Goal: Task Accomplishment & Management: Manage account settings

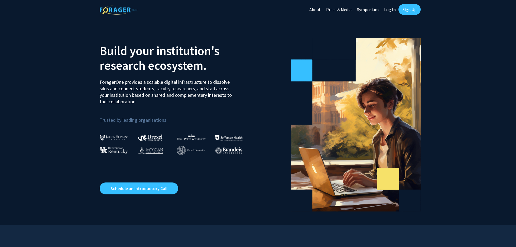
click at [405, 10] on link "Sign Up" at bounding box center [410, 9] width 22 height 11
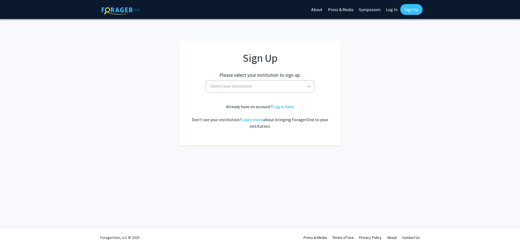
click at [214, 84] on span "Select your institution" at bounding box center [232, 85] width 42 height 5
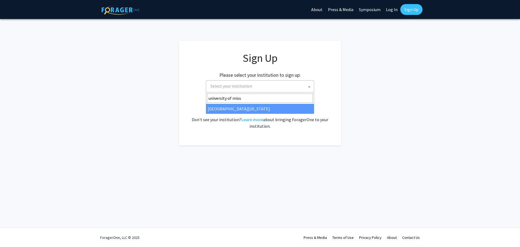
type input "university of miss"
select select "33"
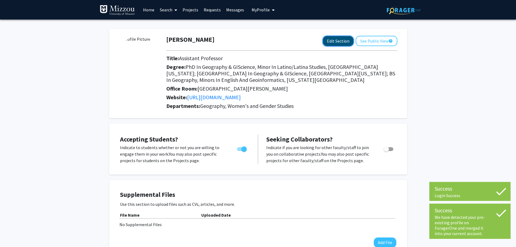
click at [342, 40] on button "Edit Section" at bounding box center [338, 41] width 31 height 10
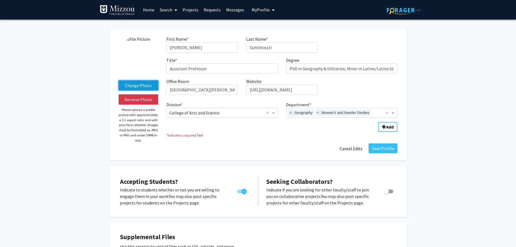
click at [140, 83] on label "Change Photo" at bounding box center [139, 85] width 40 height 10
click at [0, 0] on input "Change Photo" at bounding box center [0, 0] width 0 height 0
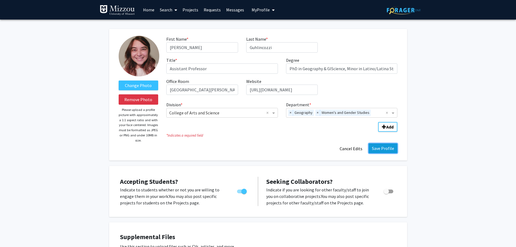
click at [386, 152] on button "Save Profile" at bounding box center [383, 148] width 29 height 10
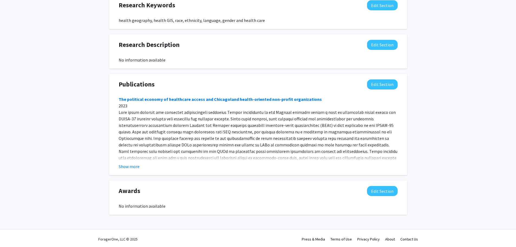
scroll to position [329, 0]
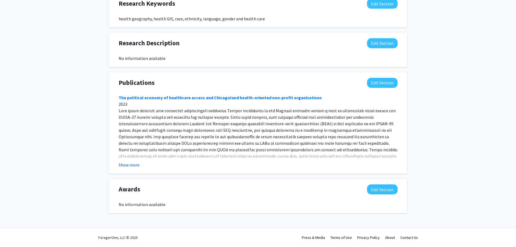
click at [133, 164] on button "Show more" at bounding box center [129, 164] width 21 height 7
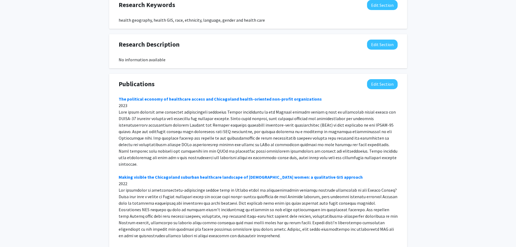
scroll to position [280, 0]
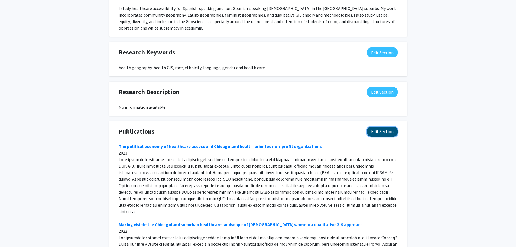
click at [389, 134] on button "Edit Section" at bounding box center [382, 132] width 31 height 10
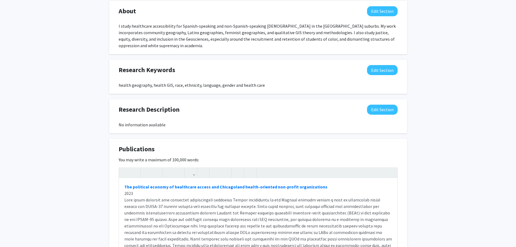
scroll to position [253, 0]
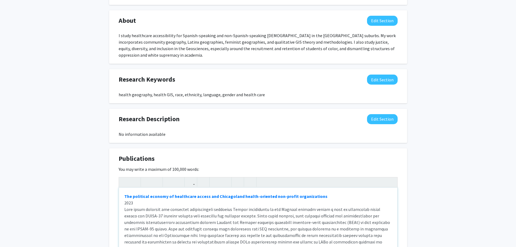
click at [124, 202] on div "The political economy of healthcare access and Chicagoland health-oriented non-…" at bounding box center [258, 227] width 279 height 81
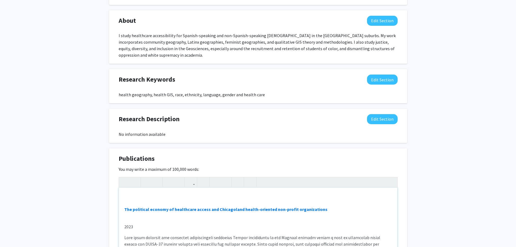
click at [126, 221] on div "The political economy of healthcare access and Chicagoland health-oriented non-…" at bounding box center [258, 227] width 279 height 81
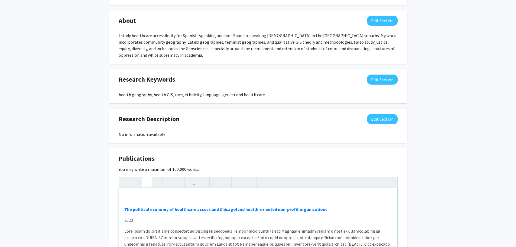
click at [124, 217] on p "2023" at bounding box center [258, 220] width 268 height 7
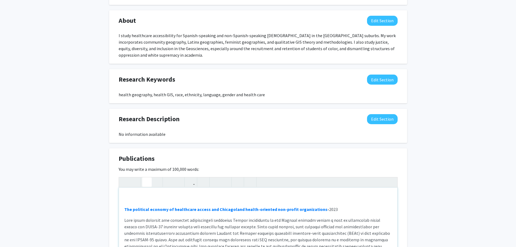
click at [124, 218] on div "The political economy of healthcare access and Chicagoland health-oriented non-…" at bounding box center [258, 227] width 279 height 81
click at [135, 198] on div "The political economy of healthcare access and Chicagoland health-oriented non-…" at bounding box center [258, 227] width 279 height 81
type textarea "Goya Boycott: A protest in affinity space - 2025<br><br><p><strong><a href="[UR…"
drag, startPoint x: 124, startPoint y: 195, endPoint x: 195, endPoint y: 193, distance: 71.0
click at [195, 193] on div "[PERSON_NAME]: A protest in affinity space - 2025 The political economy of heal…" at bounding box center [258, 227] width 279 height 81
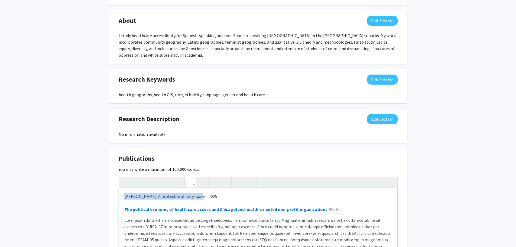
click at [193, 181] on icon "button" at bounding box center [191, 181] width 5 height 9
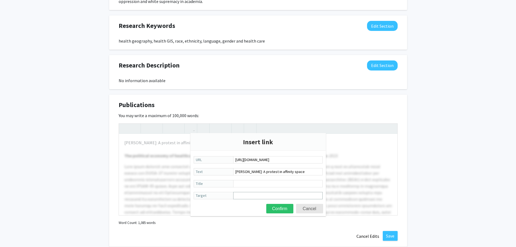
scroll to position [308, 0]
type input "[URL][DOMAIN_NAME]"
click at [281, 209] on button "Confirm" at bounding box center [279, 207] width 27 height 9
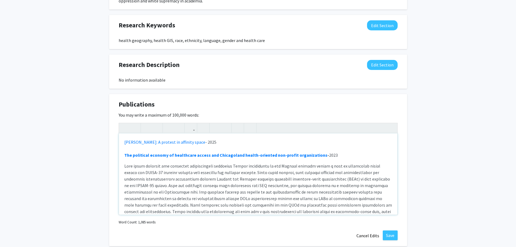
click at [238, 141] on div "[PERSON_NAME]: A protest in affinity space - 2025 The political economy of heal…" at bounding box center [258, 173] width 279 height 81
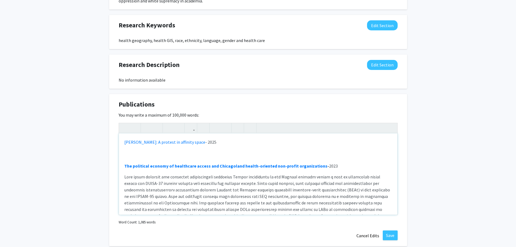
type textarea "<l><i dolo="sitam://con.adipiscinge.sed/doe/tem/65.9913/53365970.2294.8476124">…"
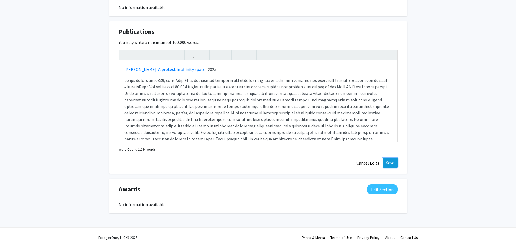
click at [392, 162] on button "Save" at bounding box center [390, 163] width 15 height 10
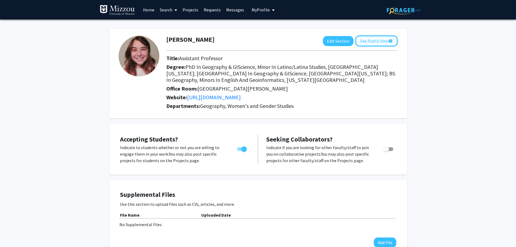
click at [372, 41] on button "See Public View help" at bounding box center [377, 41] width 42 height 10
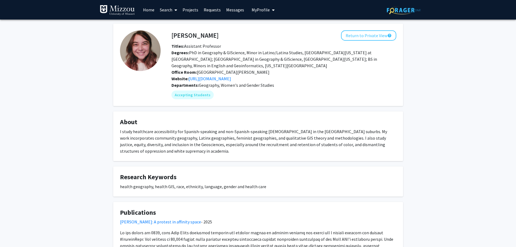
click at [147, 11] on link "Home" at bounding box center [148, 9] width 17 height 19
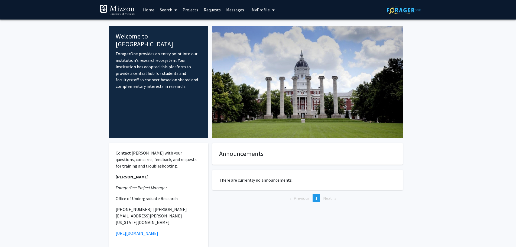
click at [163, 11] on link "Search" at bounding box center [168, 9] width 23 height 19
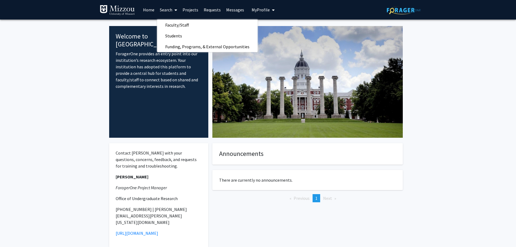
click at [163, 11] on link "Search" at bounding box center [168, 9] width 23 height 19
